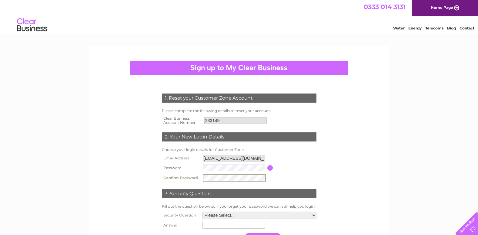
click at [313, 215] on select "Please Select.. In what town or city was your first job? In what town or city d…" at bounding box center [259, 214] width 114 height 7
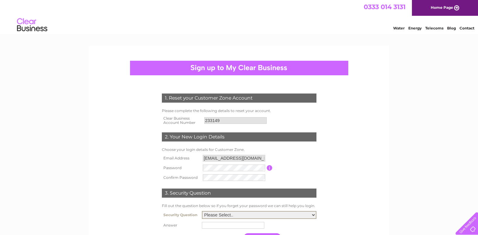
select select "1"
click at [202, 211] on select "Please Select.. In what town or city was your first job? In what town or city d…" at bounding box center [259, 215] width 115 height 8
click at [205, 227] on input "text" at bounding box center [233, 225] width 62 height 7
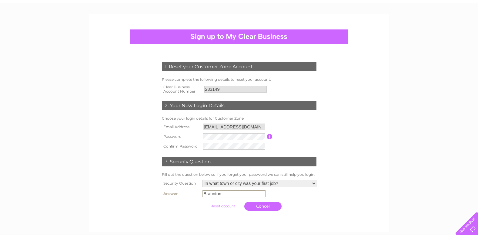
scroll to position [36, 0]
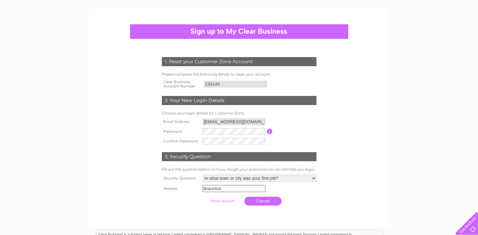
type input "Braunton"
click at [229, 207] on td "Cancel" at bounding box center [259, 200] width 117 height 15
click at [220, 200] on input "submit" at bounding box center [222, 200] width 37 height 8
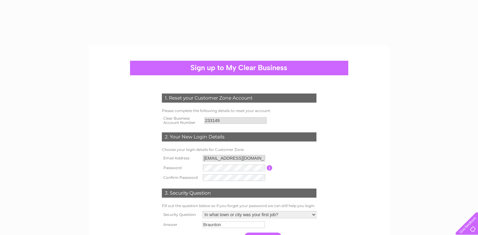
select select "1"
